Goal: Navigation & Orientation: Find specific page/section

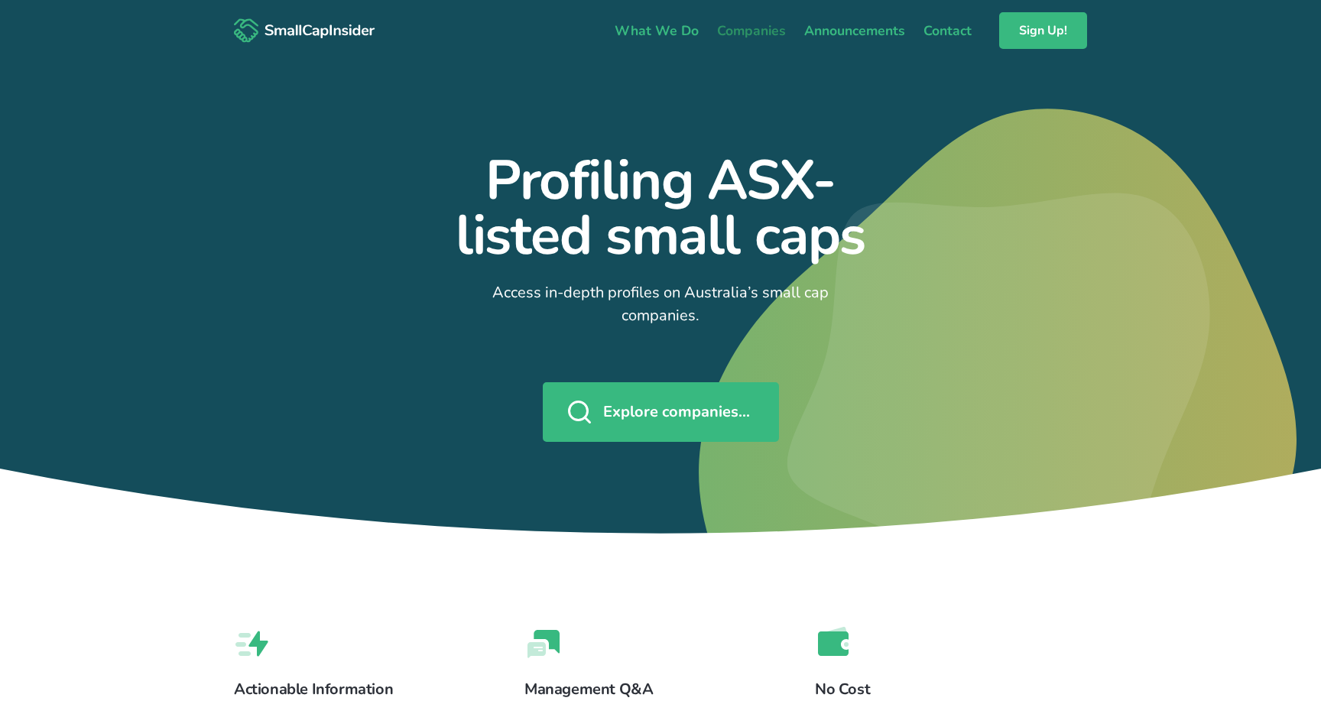
click at [761, 40] on link "Companies" at bounding box center [751, 31] width 87 height 32
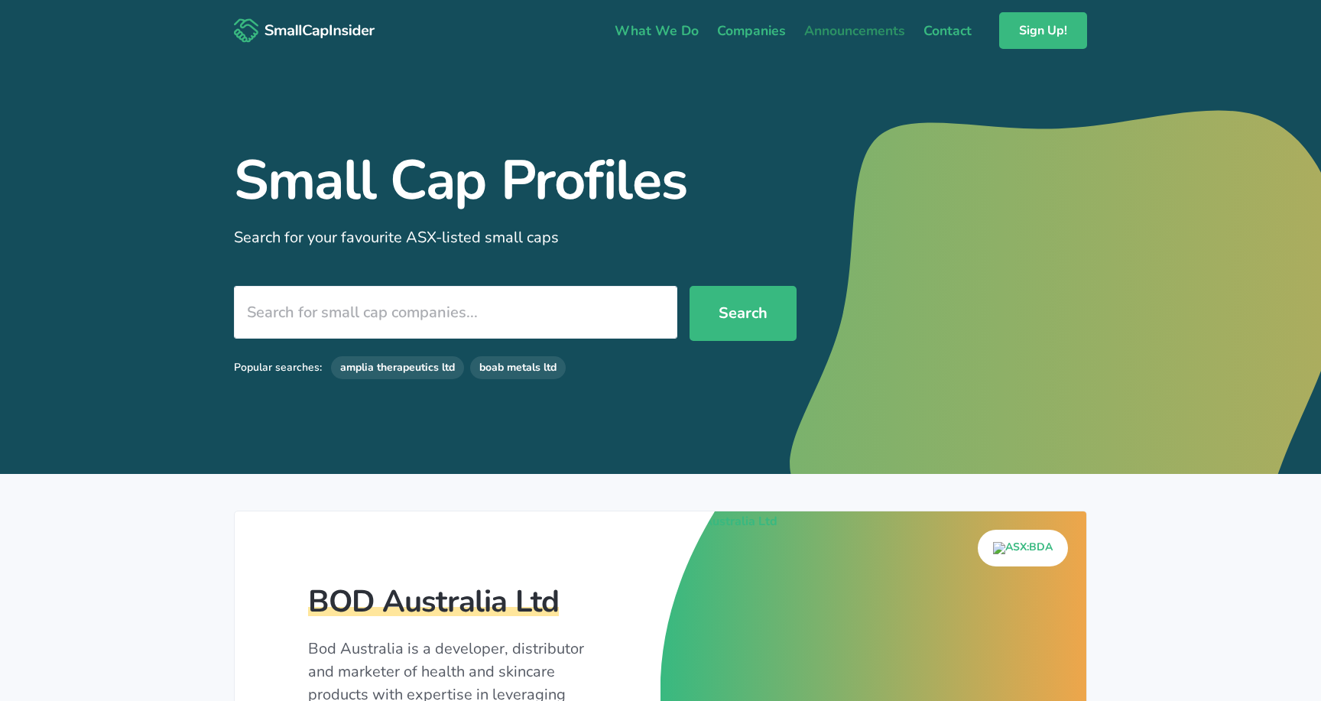
click at [871, 23] on link "Announcements" at bounding box center [854, 31] width 119 height 32
